Goal: Task Accomplishment & Management: Manage account settings

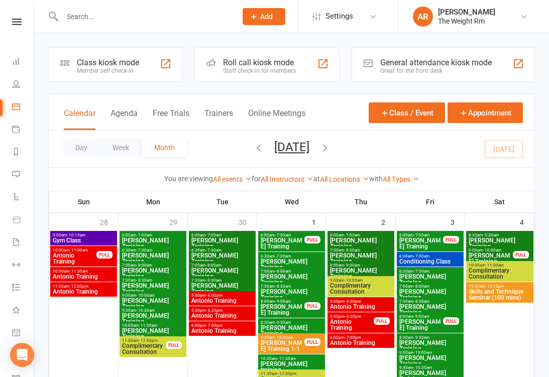
click at [161, 19] on input "text" at bounding box center [144, 17] width 170 height 14
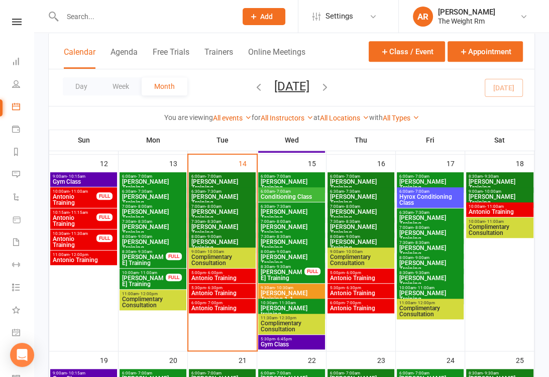
scroll to position [458, 0]
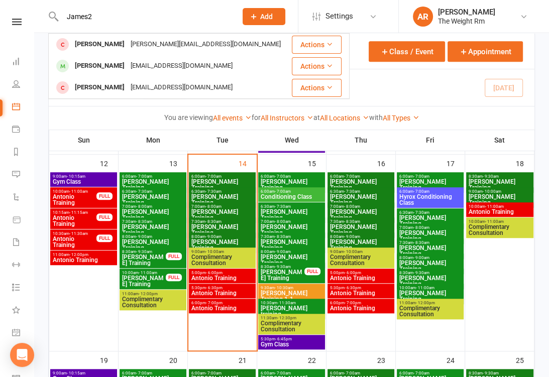
type input "James2"
click at [209, 52] on div "[PERSON_NAME] [PERSON_NAME][EMAIL_ADDRESS][DOMAIN_NAME]" at bounding box center [169, 44] width 241 height 21
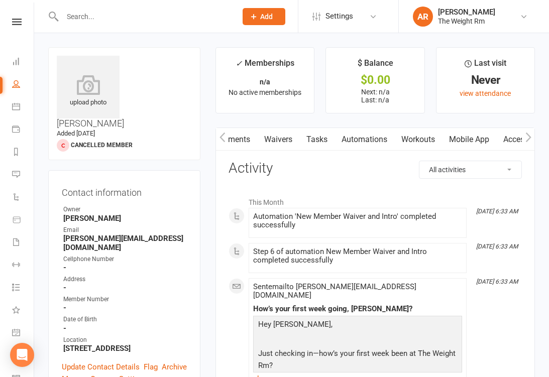
scroll to position [0, 265]
click at [392, 140] on link "Mobile App" at bounding box center [383, 139] width 54 height 23
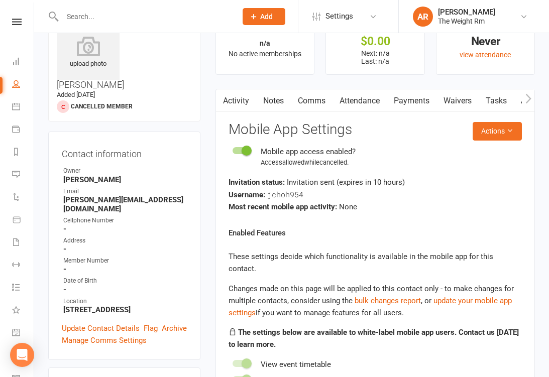
click at [243, 101] on link "Activity" at bounding box center [236, 100] width 40 height 23
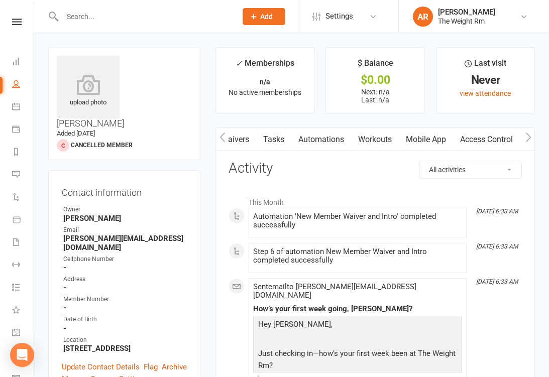
scroll to position [0, 223]
click at [429, 140] on link "Mobile App" at bounding box center [426, 139] width 54 height 23
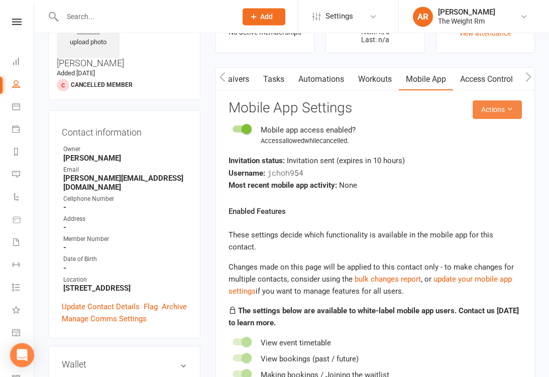
click at [495, 109] on button "Actions" at bounding box center [497, 110] width 49 height 18
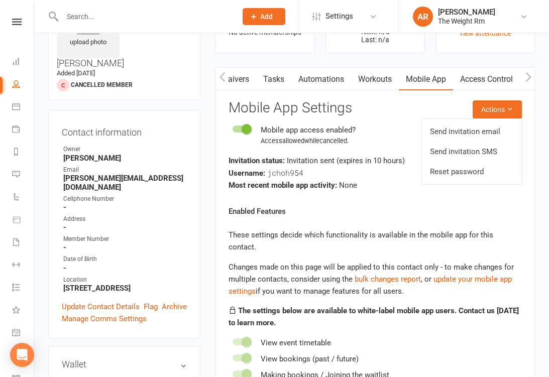
click at [497, 131] on link "Send invitation email" at bounding box center [472, 132] width 100 height 20
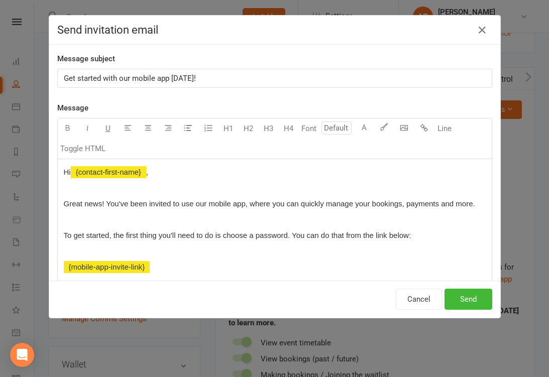
click at [465, 306] on button "Send" at bounding box center [469, 299] width 48 height 21
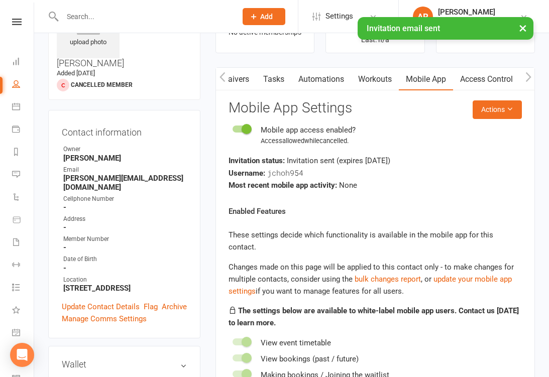
click at [523, 22] on button "×" at bounding box center [523, 28] width 18 height 22
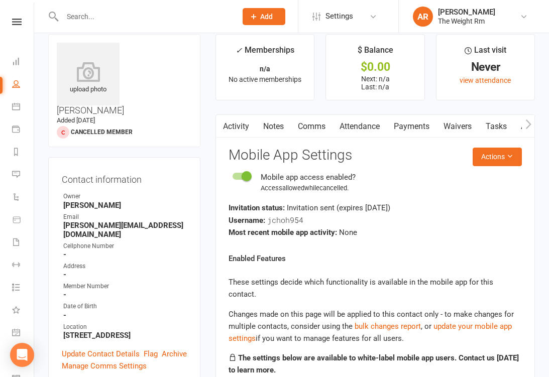
scroll to position [0, 0]
click at [244, 127] on link "Activity" at bounding box center [236, 126] width 40 height 23
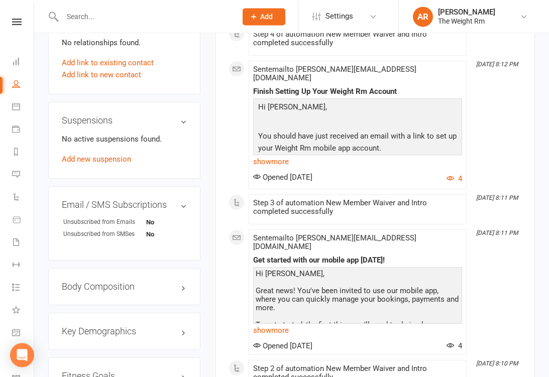
scroll to position [607, 0]
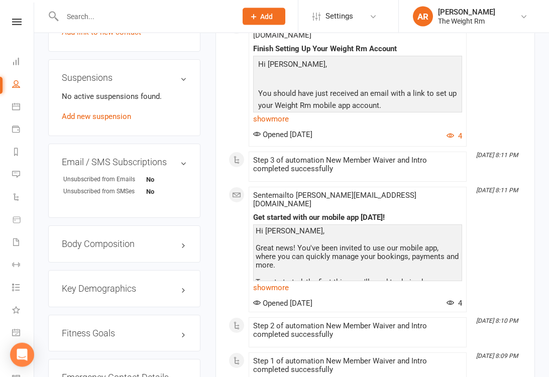
click at [285, 281] on link "show more" at bounding box center [357, 288] width 209 height 14
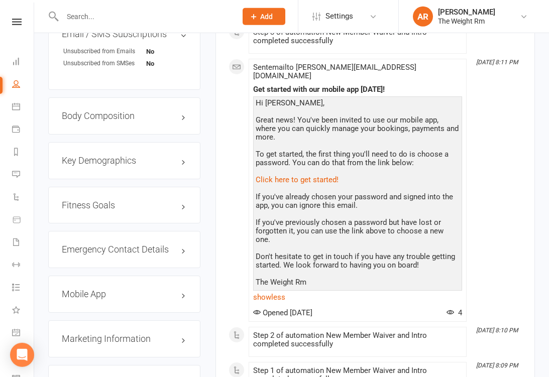
click at [148, 290] on h3 "Mobile App" at bounding box center [124, 295] width 125 height 10
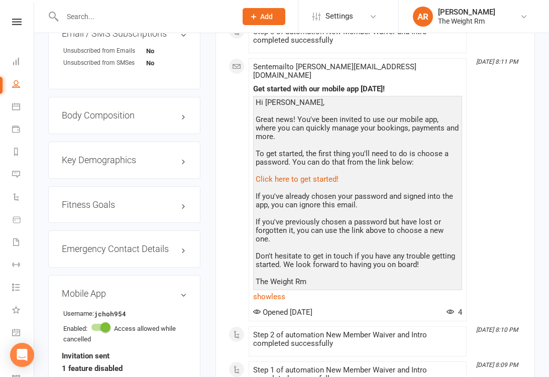
click at [111, 377] on link "Manage Settings" at bounding box center [90, 383] width 56 height 9
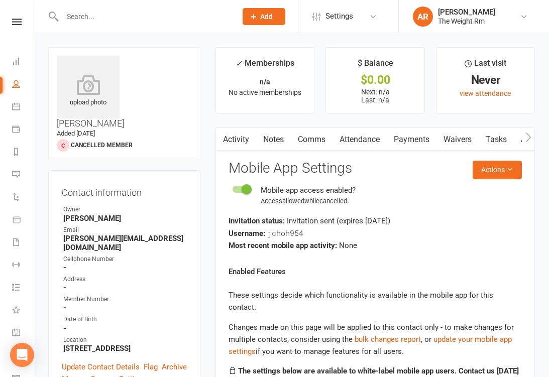
click at [14, 102] on link "Calendar" at bounding box center [23, 108] width 23 height 23
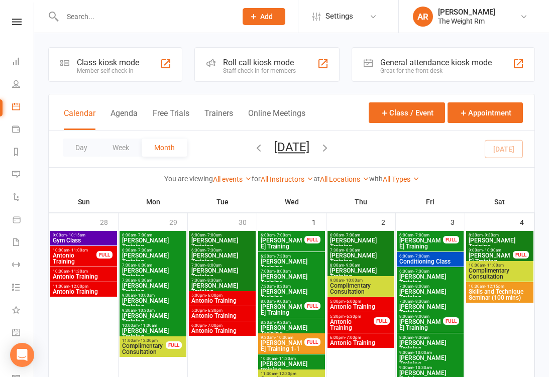
click at [132, 119] on button "Agenda" at bounding box center [124, 120] width 27 height 22
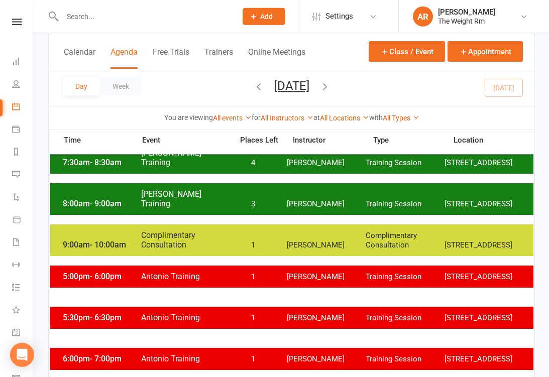
scroll to position [200, 0]
